Goal: Communication & Community: Answer question/provide support

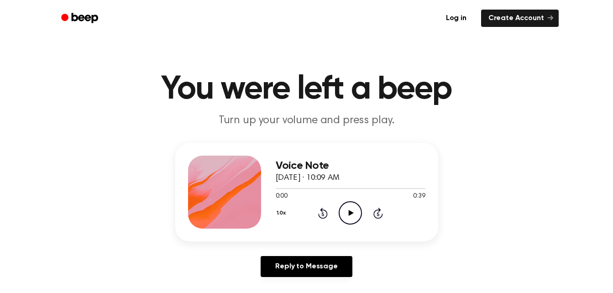
click at [344, 205] on icon "Play Audio" at bounding box center [350, 212] width 23 height 23
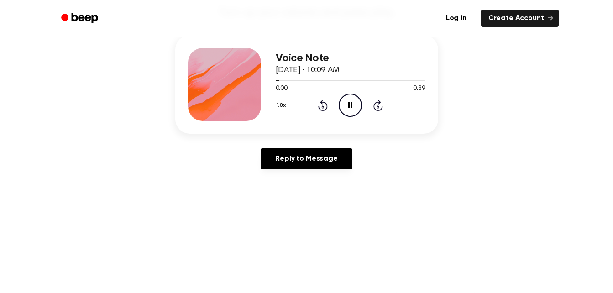
scroll to position [91, 0]
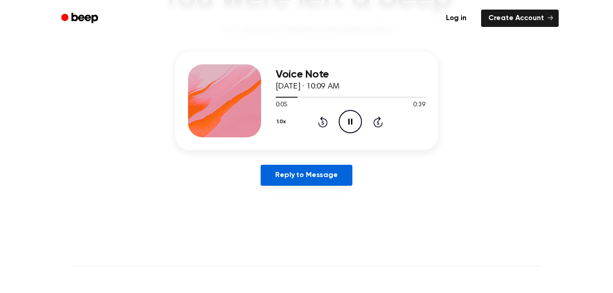
click at [267, 169] on link "Reply to Message" at bounding box center [305, 175] width 91 height 21
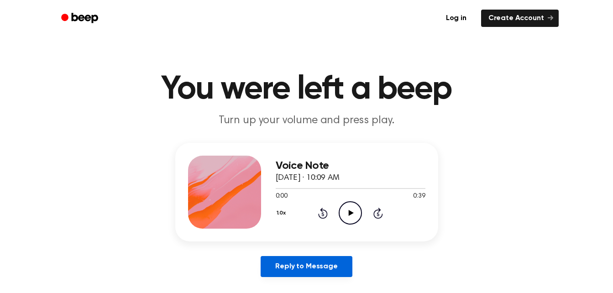
click at [299, 262] on link "Reply to Message" at bounding box center [305, 266] width 91 height 21
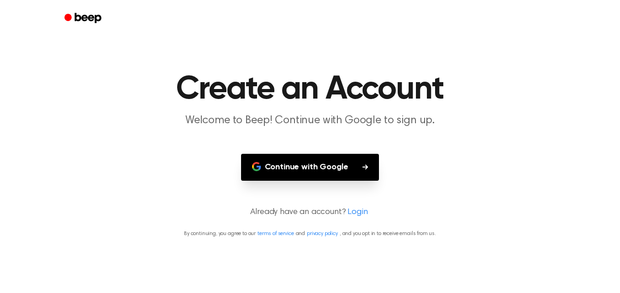
click at [333, 167] on button "Continue with Google" at bounding box center [310, 167] width 138 height 27
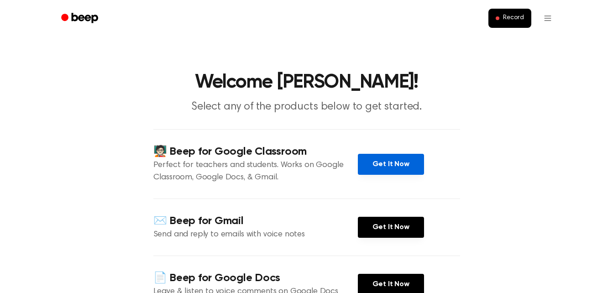
click at [393, 162] on link "Get It Now" at bounding box center [391, 164] width 66 height 21
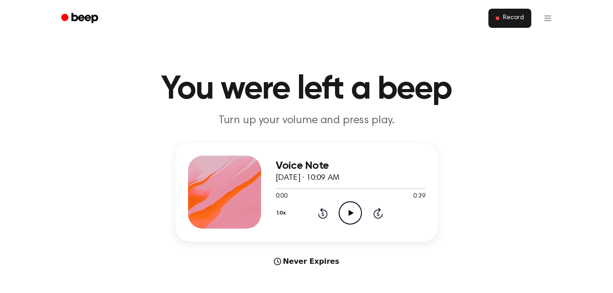
click at [505, 18] on span "Record" at bounding box center [513, 18] width 21 height 8
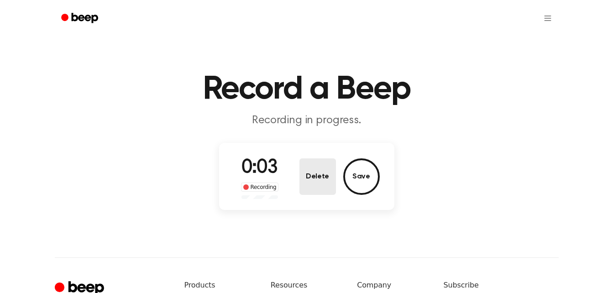
click at [319, 181] on button "Delete" at bounding box center [317, 176] width 36 height 36
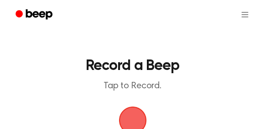
drag, startPoint x: 155, startPoint y: 26, endPoint x: -207, endPoint y: -5, distance: 362.6
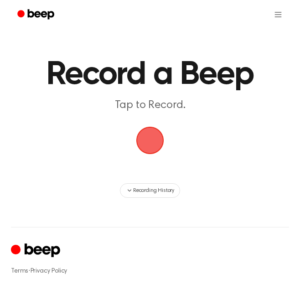
click at [152, 143] on span "button" at bounding box center [150, 141] width 26 height 26
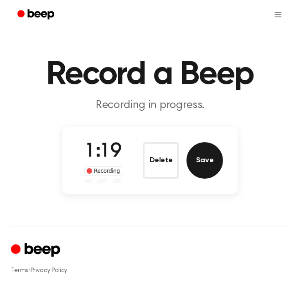
click at [210, 163] on button "Save" at bounding box center [205, 160] width 36 height 36
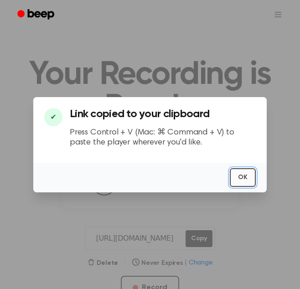
click at [246, 176] on button "OK" at bounding box center [243, 177] width 26 height 19
